Goal: Task Accomplishment & Management: Manage account settings

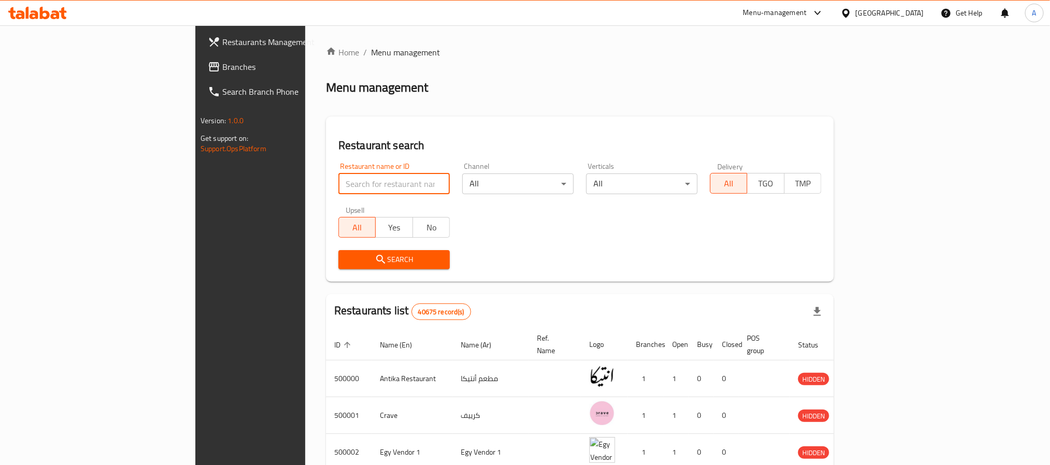
click at [338, 187] on input "search" at bounding box center [393, 184] width 111 height 21
paste input "693038"
type input "693038"
click button "Search" at bounding box center [393, 259] width 111 height 19
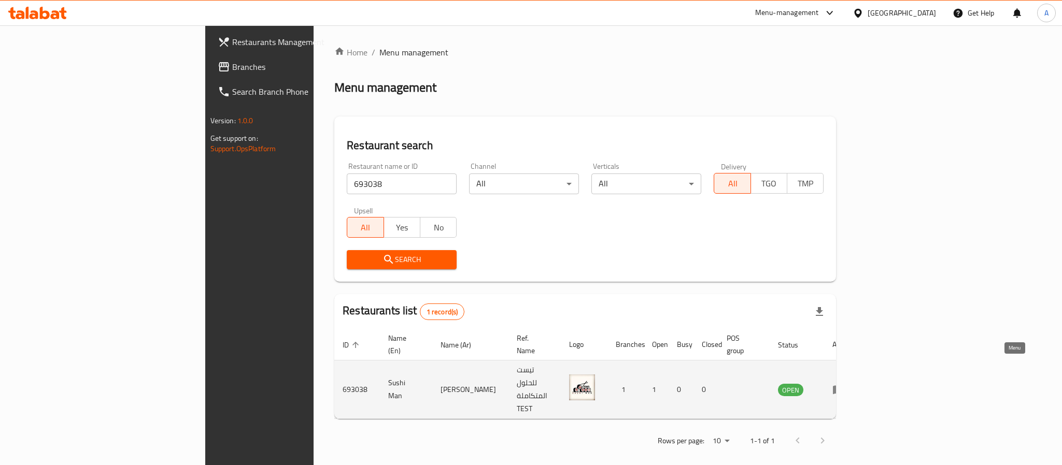
click at [844, 386] on icon "enhanced table" at bounding box center [838, 390] width 11 height 9
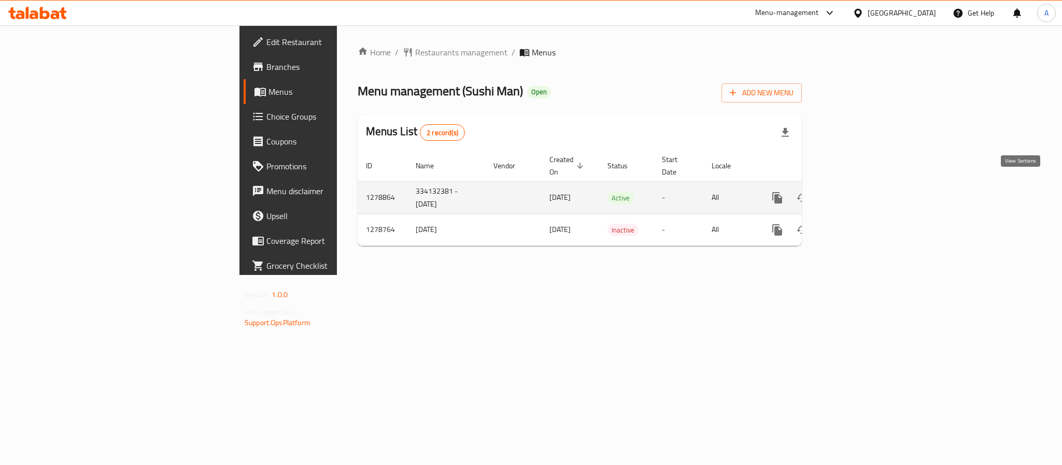
click at [858, 192] on icon "enhanced table" at bounding box center [851, 198] width 12 height 12
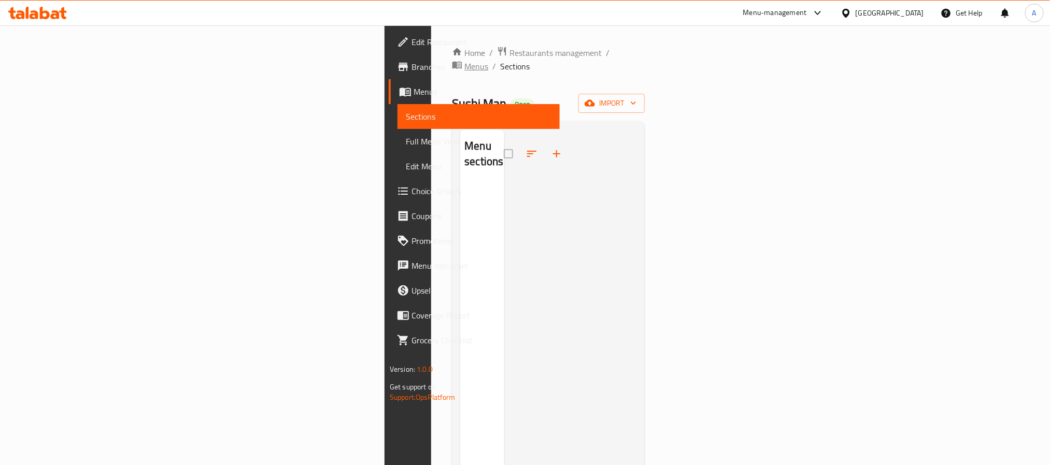
click at [464, 60] on span "Menus" at bounding box center [476, 66] width 24 height 12
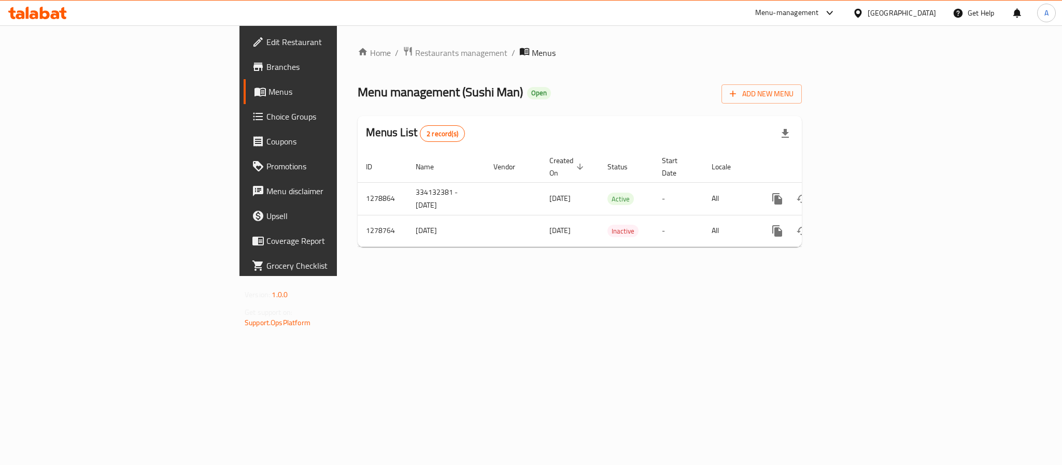
click at [603, 276] on div "Home / Restaurants management / Menus Menu management ( Sushi Man ) Open Add Ne…" at bounding box center [579, 150] width 485 height 251
